Goal: Task Accomplishment & Management: Use online tool/utility

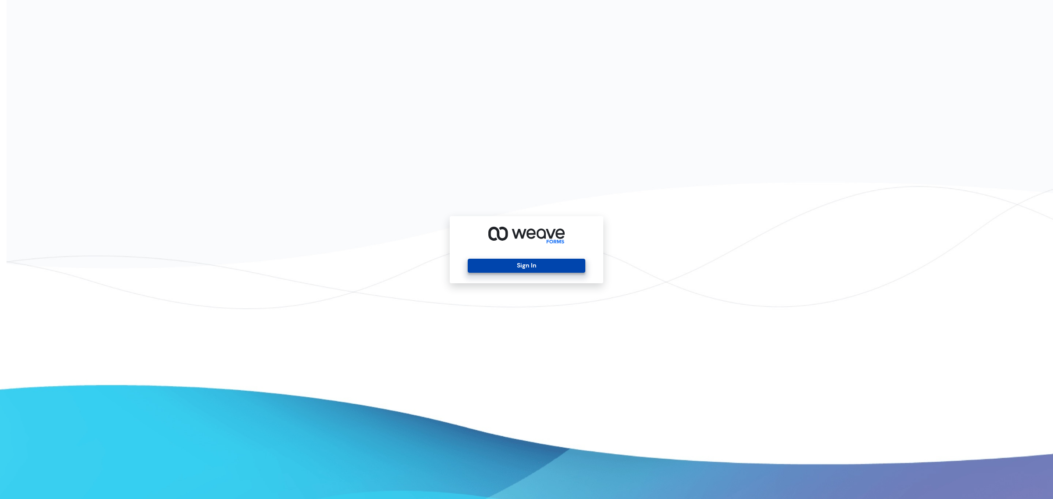
click at [478, 268] on button "Sign In" at bounding box center [526, 266] width 117 height 14
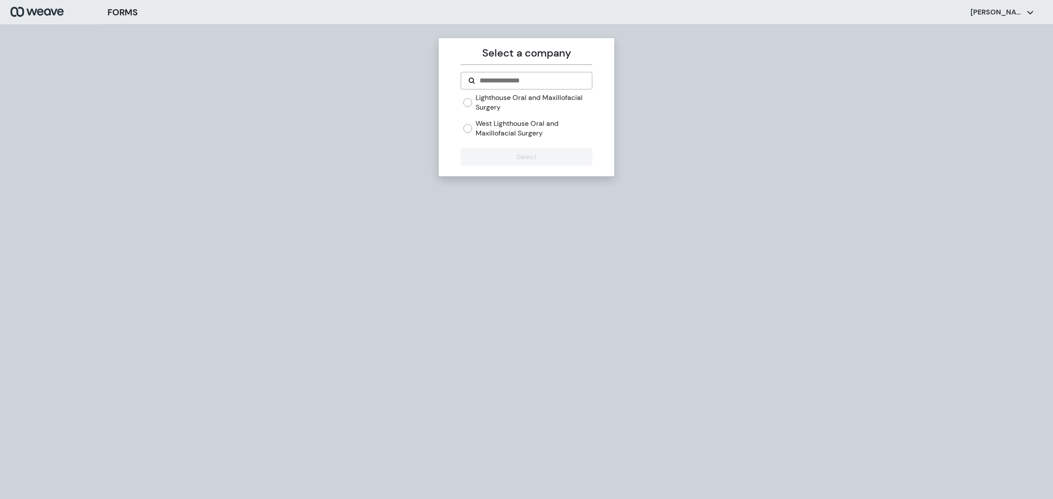
click at [478, 130] on label "West Lighthouse Oral and Maxillofacial Surgery" at bounding box center [534, 128] width 116 height 19
drag, startPoint x: 488, startPoint y: 128, endPoint x: 484, endPoint y: 126, distance: 4.5
click at [486, 128] on label "West Lighthouse Oral and Maxillofacial Surgery" at bounding box center [534, 128] width 116 height 19
click at [488, 105] on label "Lighthouse Oral and Maxillofacial Surgery" at bounding box center [534, 102] width 116 height 19
click at [484, 154] on button "Select" at bounding box center [526, 157] width 131 height 18
